Goal: Information Seeking & Learning: Learn about a topic

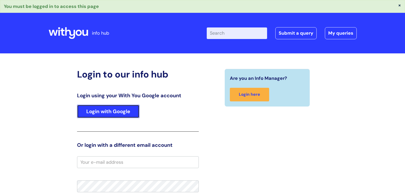
click at [123, 112] on link "Login with Google" at bounding box center [108, 111] width 62 height 13
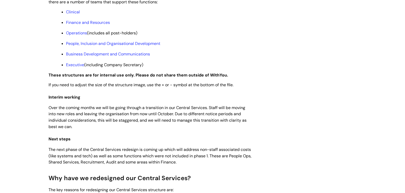
scroll to position [437, 0]
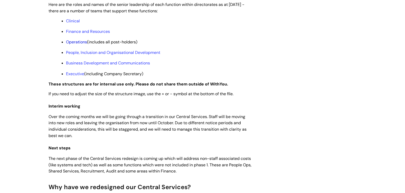
click at [80, 45] on link "Operations" at bounding box center [76, 41] width 21 height 5
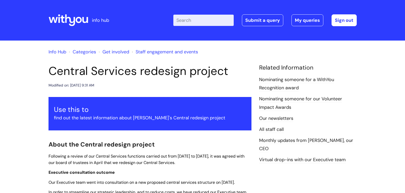
scroll to position [436, 0]
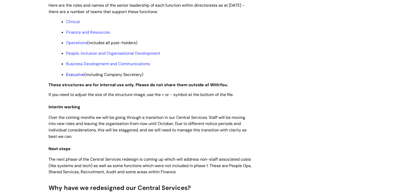
click at [77, 77] on link "Executive" at bounding box center [75, 74] width 18 height 5
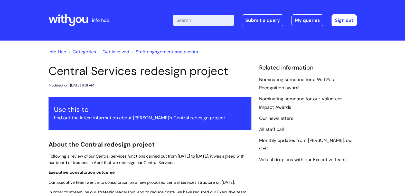
scroll to position [435, 0]
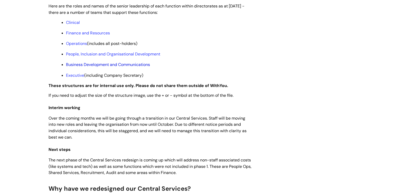
click at [91, 67] on link "Business Development and Communications" at bounding box center [108, 64] width 84 height 5
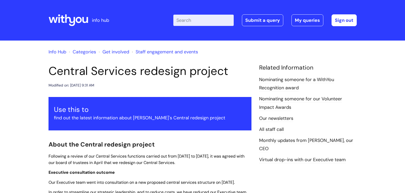
scroll to position [434, 0]
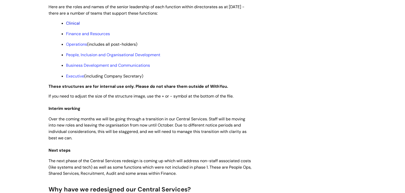
click at [73, 26] on link "Clinical" at bounding box center [73, 23] width 14 height 5
